Goal: Download file/media

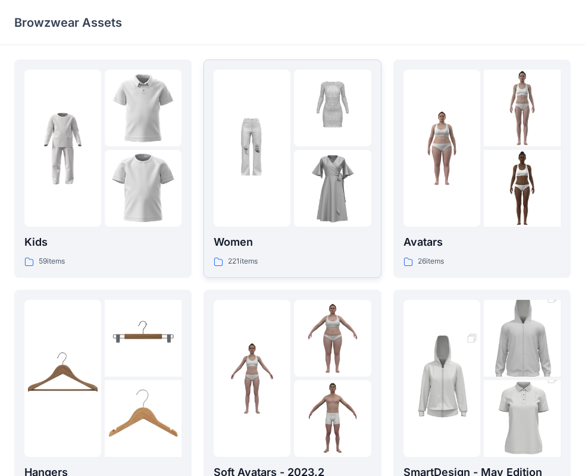
click at [277, 233] on div "Women 221 items" at bounding box center [292, 169] width 157 height 198
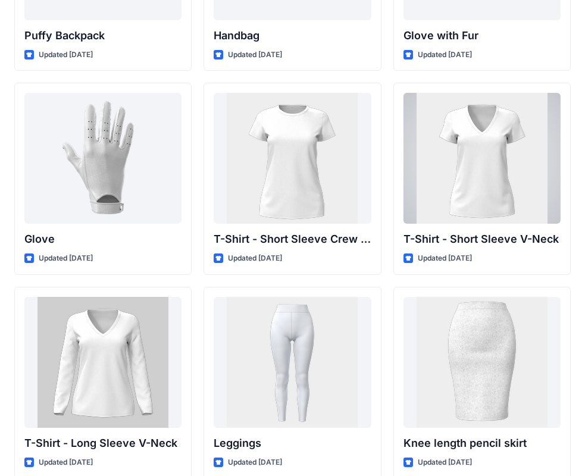
scroll to position [9296, 0]
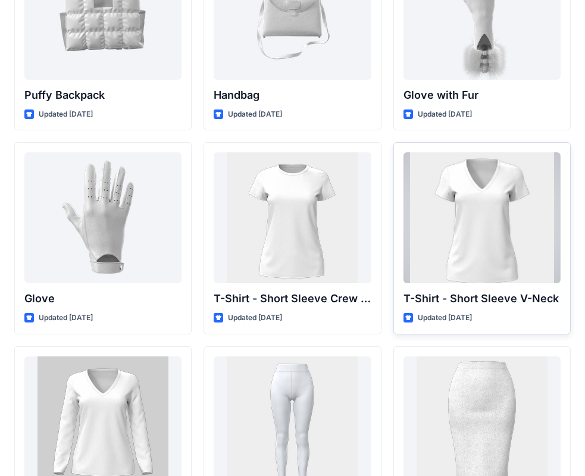
click at [476, 299] on p "T-Shirt - Short Sleeve V-Neck" at bounding box center [482, 298] width 157 height 17
click at [482, 217] on div at bounding box center [482, 217] width 157 height 131
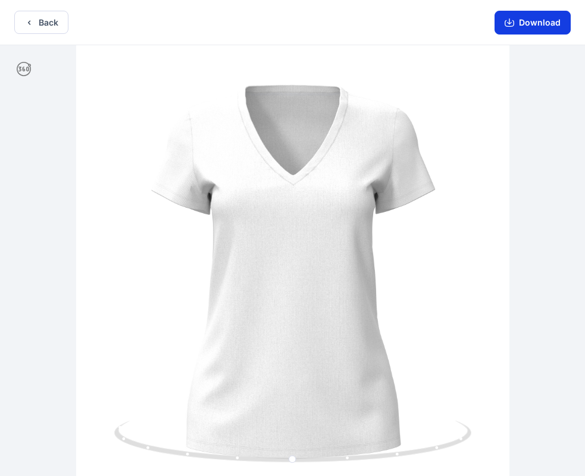
click at [545, 21] on button "Download" at bounding box center [533, 23] width 76 height 24
click at [51, 14] on button "Back" at bounding box center [41, 22] width 54 height 23
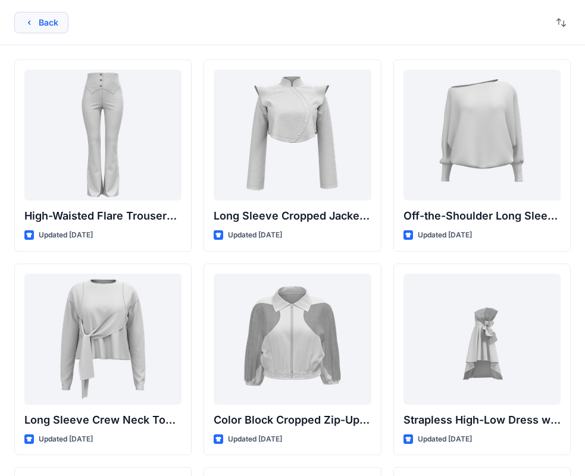
click at [40, 22] on button "Back" at bounding box center [41, 22] width 54 height 21
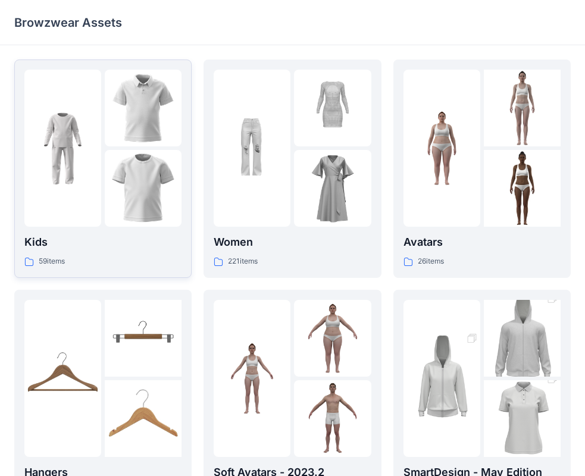
click at [137, 152] on div at bounding box center [143, 188] width 77 height 77
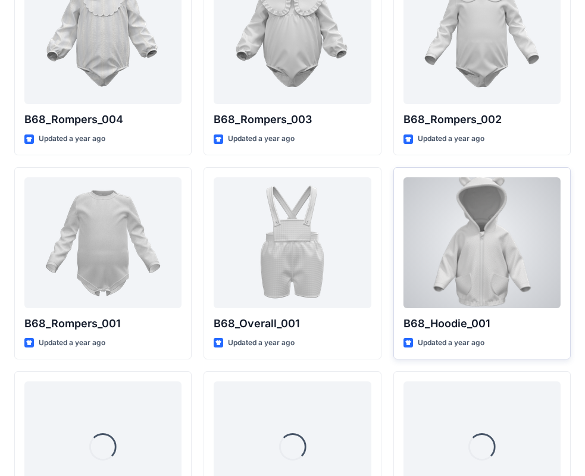
scroll to position [2195, 0]
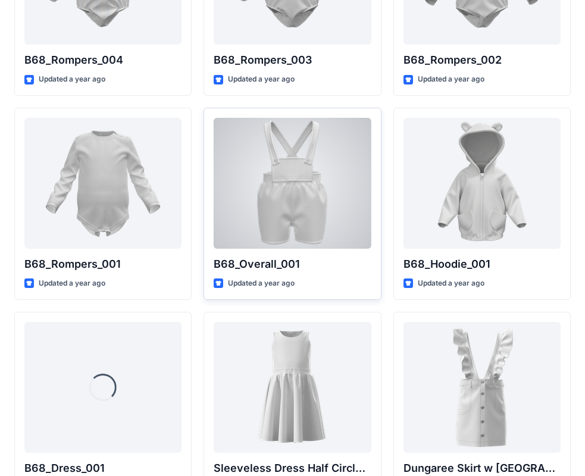
click at [290, 148] on div at bounding box center [292, 183] width 157 height 131
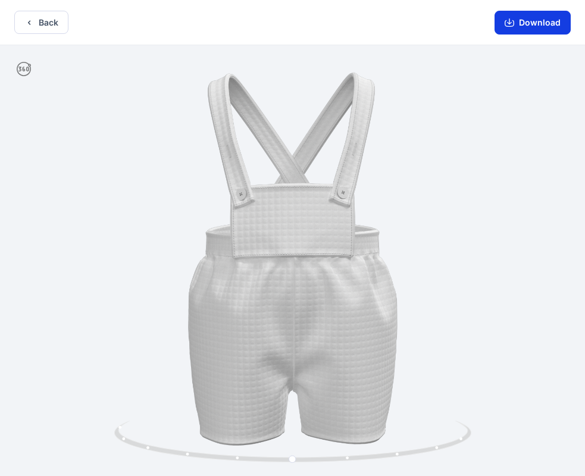
click at [537, 20] on button "Download" at bounding box center [533, 23] width 76 height 24
click at [526, 26] on button "Download" at bounding box center [533, 23] width 76 height 24
click at [521, 25] on button "Download" at bounding box center [533, 23] width 76 height 24
click at [58, 22] on button "Back" at bounding box center [41, 22] width 54 height 23
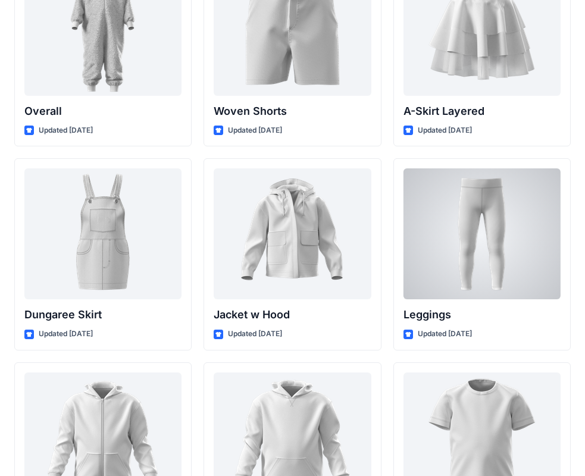
scroll to position [3248, 0]
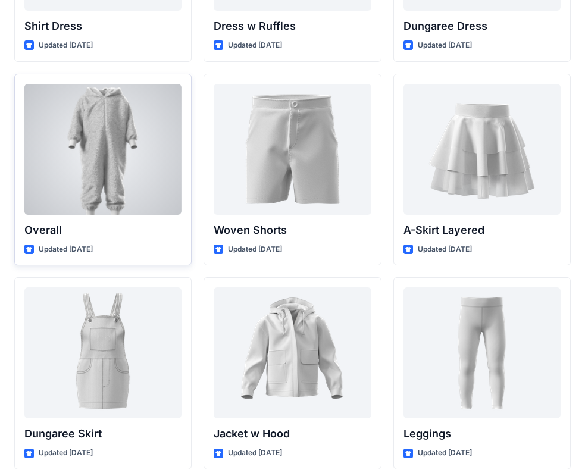
click at [98, 180] on div at bounding box center [102, 149] width 157 height 131
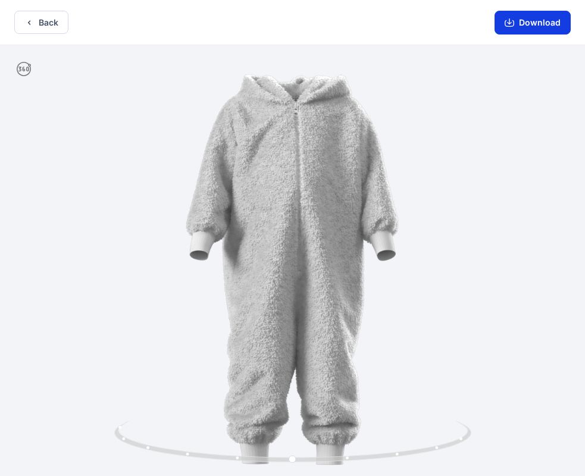
click at [537, 26] on button "Download" at bounding box center [533, 23] width 76 height 24
click at [529, 29] on button "Download" at bounding box center [533, 23] width 76 height 24
click at [54, 22] on button "Back" at bounding box center [41, 22] width 54 height 23
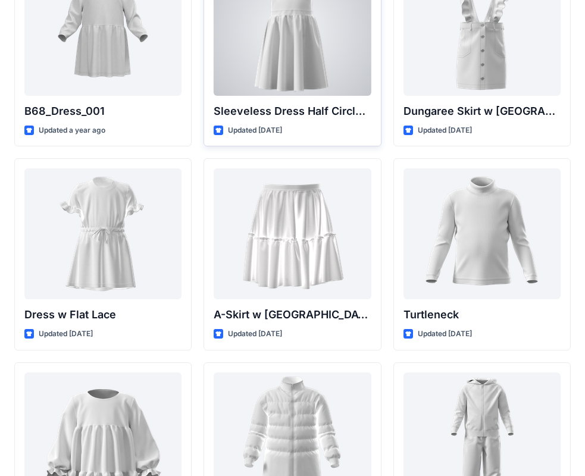
scroll to position [2373, 0]
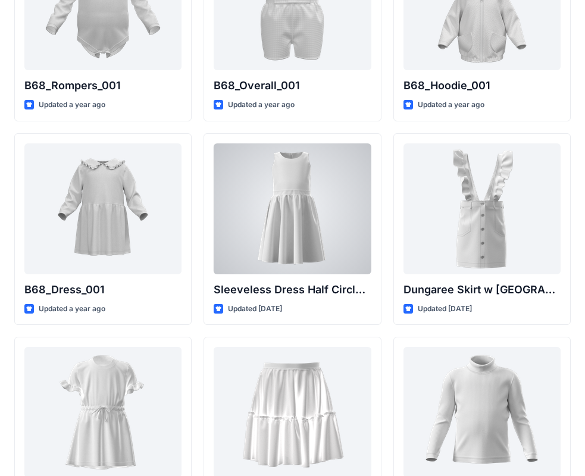
click at [269, 180] on div at bounding box center [292, 208] width 157 height 131
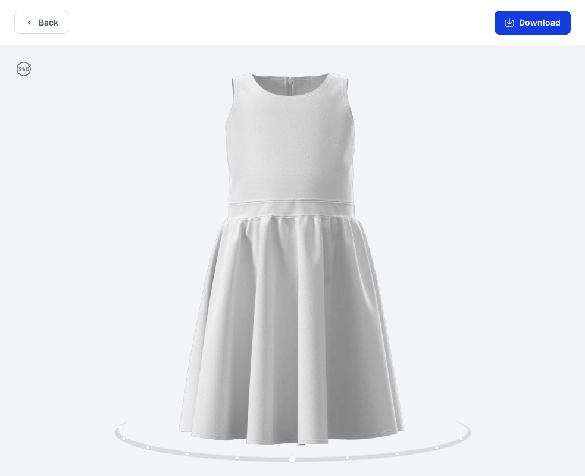
click at [551, 23] on button "Download" at bounding box center [533, 23] width 76 height 24
click at [42, 14] on button "Back" at bounding box center [41, 22] width 54 height 23
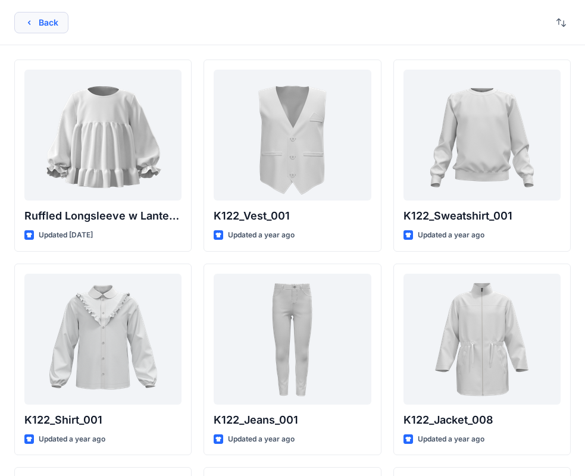
click at [57, 29] on button "Back" at bounding box center [41, 22] width 54 height 21
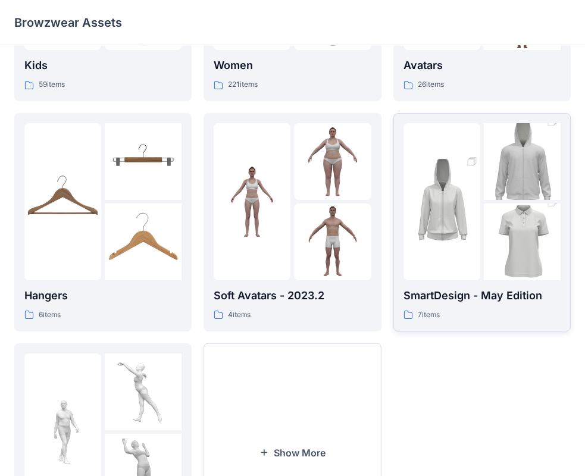
scroll to position [296, 0]
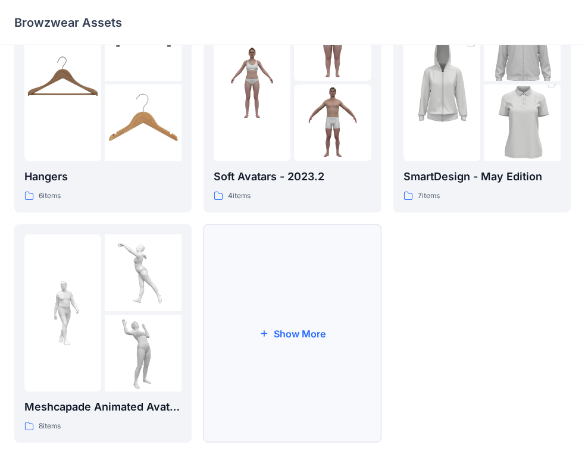
click at [289, 332] on button "Show More" at bounding box center [292, 333] width 177 height 218
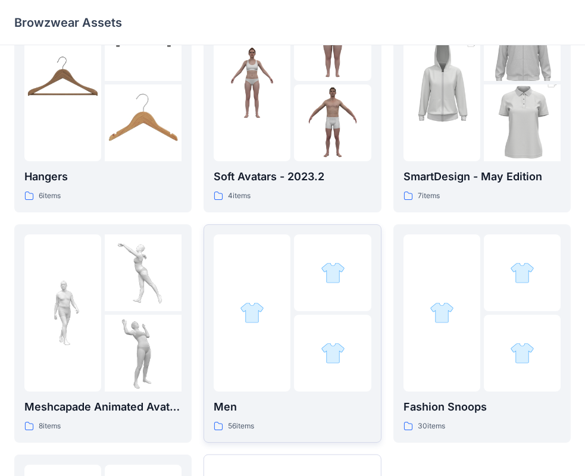
click at [299, 265] on div at bounding box center [332, 273] width 77 height 77
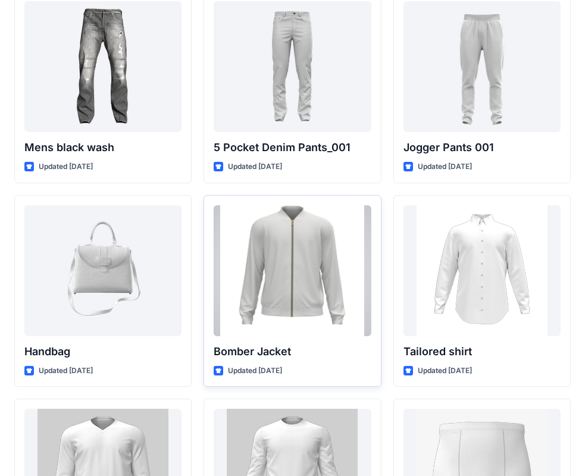
scroll to position [714, 0]
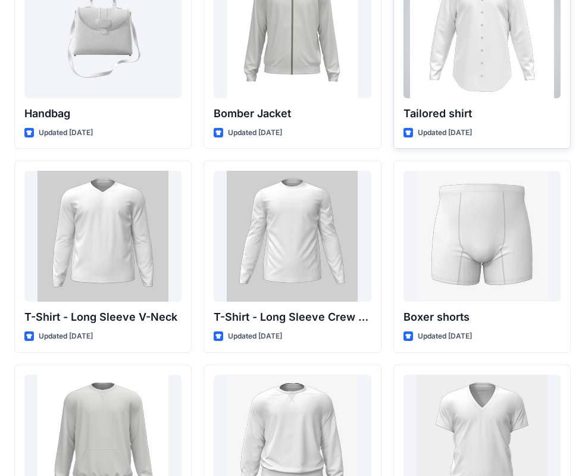
click at [490, 90] on div at bounding box center [482, 32] width 157 height 131
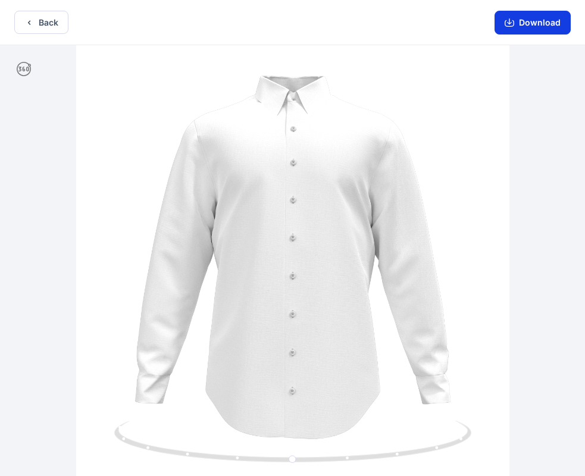
click at [534, 20] on button "Download" at bounding box center [533, 23] width 76 height 24
